Goal: Information Seeking & Learning: Learn about a topic

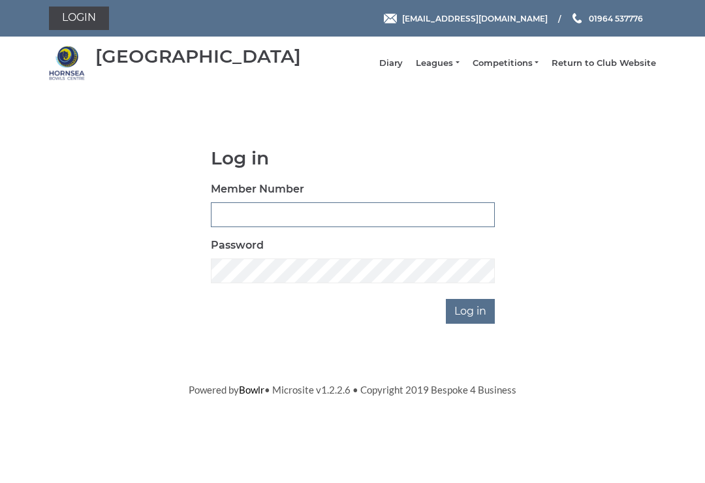
type input "0530"
click at [471, 320] on input "Log in" at bounding box center [470, 311] width 49 height 25
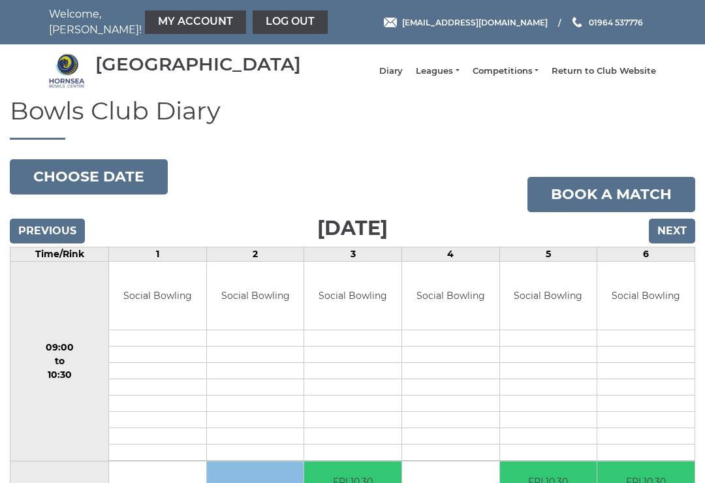
click at [446, 77] on link "Leagues" at bounding box center [437, 71] width 43 height 12
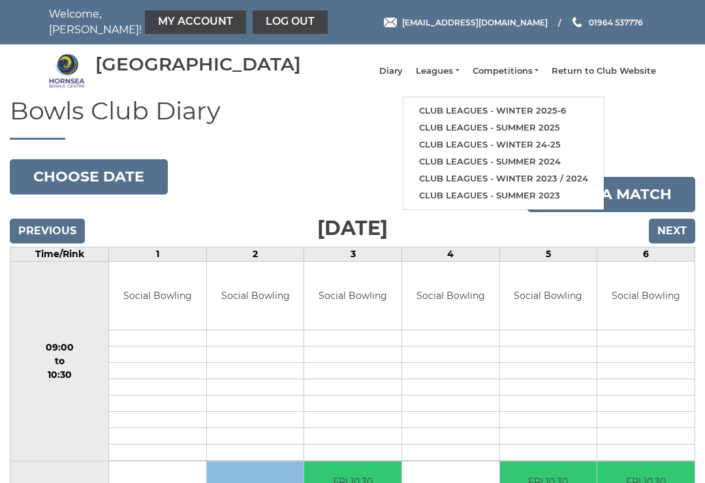
click at [498, 116] on link "Club leagues - Winter 2025-6" at bounding box center [503, 110] width 200 height 17
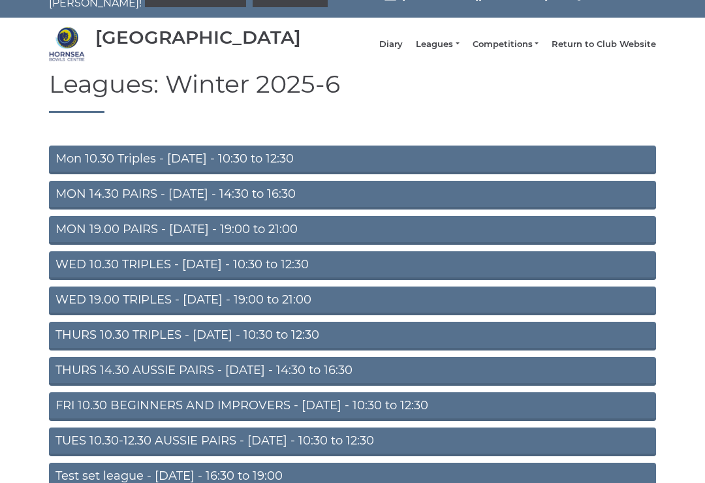
scroll to position [29, 0]
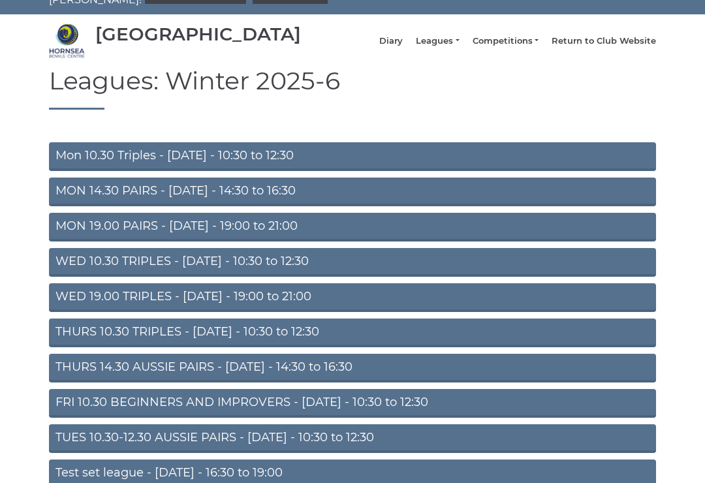
click at [253, 383] on link "THURS 14.30 AUSSIE PAIRS - Thursday - 14:30 to 16:30" at bounding box center [352, 368] width 607 height 29
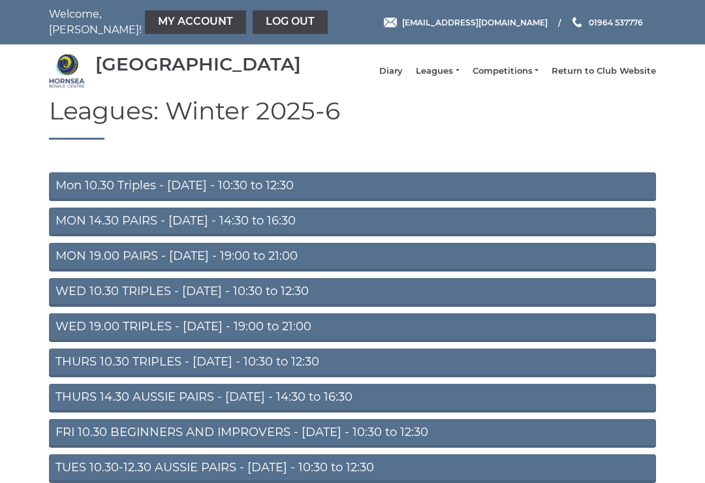
scroll to position [50, 0]
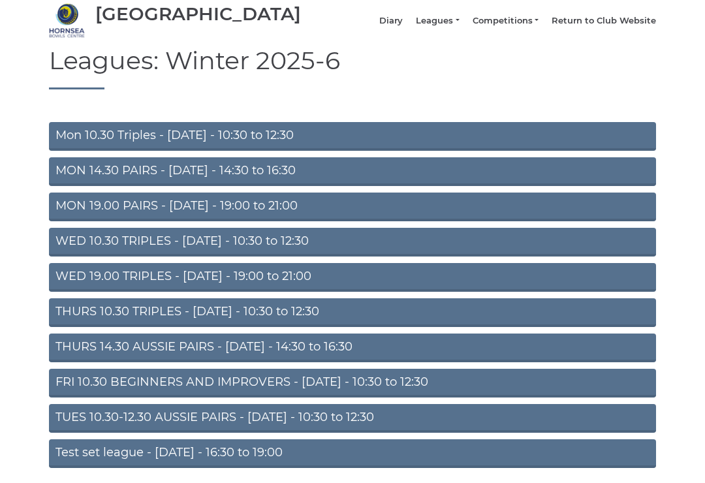
click at [518, 216] on link "MON 19.00 PAIRS - [DATE] - 19:00 to 21:00" at bounding box center [352, 207] width 607 height 29
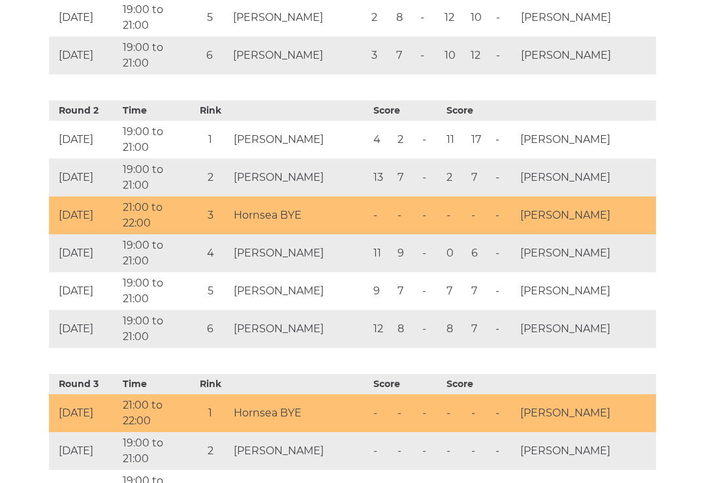
scroll to position [873, 0]
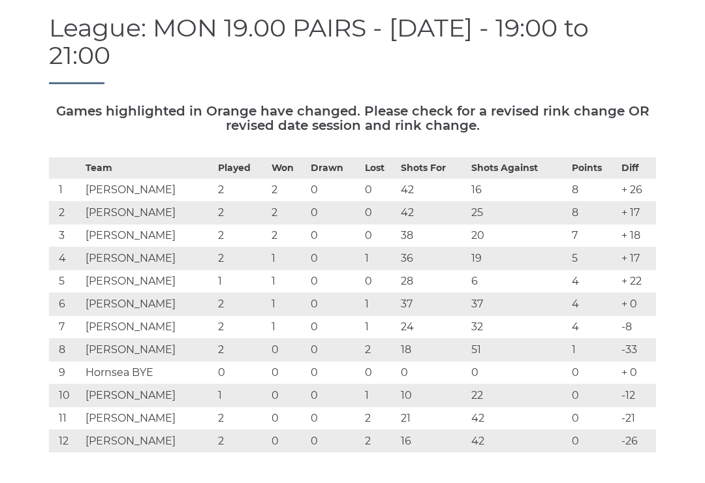
scroll to position [0, 0]
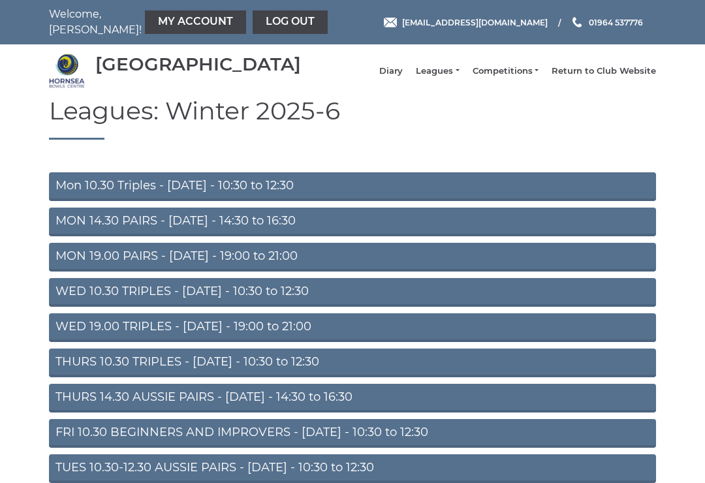
scroll to position [50, 0]
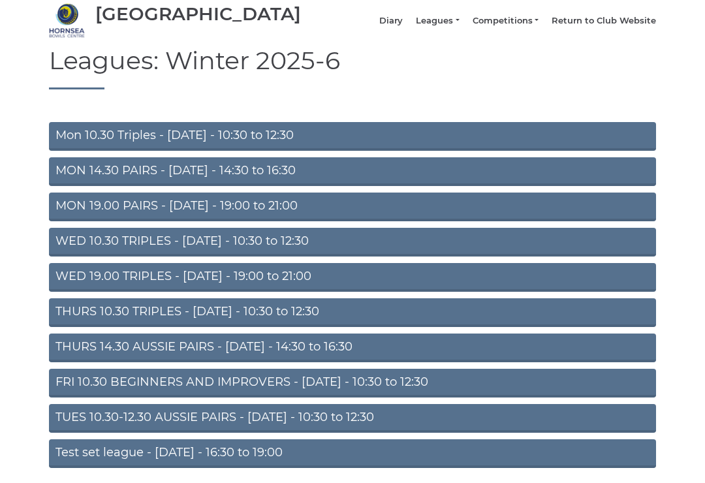
click at [255, 285] on link "WED 19.00 TRIPLES - [DATE] - 19:00 to 21:00" at bounding box center [352, 277] width 607 height 29
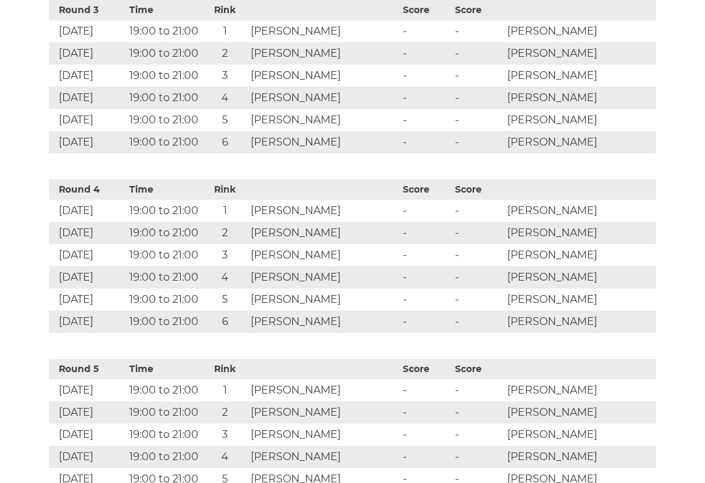
scroll to position [1067, 0]
